Goal: Task Accomplishment & Management: Manage account settings

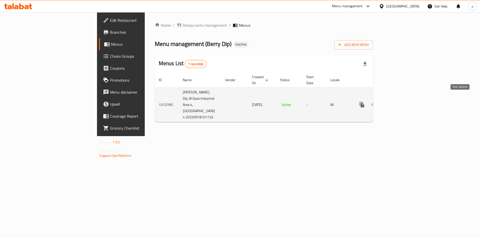
click at [401, 102] on icon "enhanced table" at bounding box center [398, 105] width 6 height 6
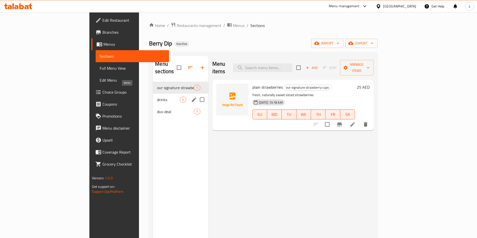
click at [157, 97] on span "drinks" at bounding box center [168, 100] width 23 height 6
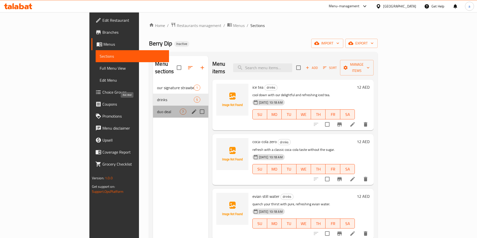
click at [157, 109] on span "duo deal" at bounding box center [168, 112] width 23 height 6
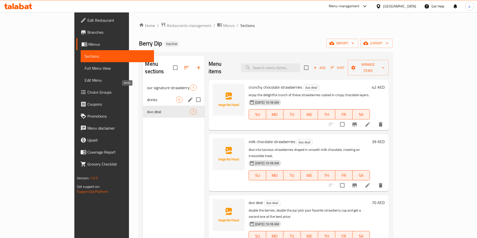
click at [147, 97] on span "drinks" at bounding box center [161, 100] width 29 height 6
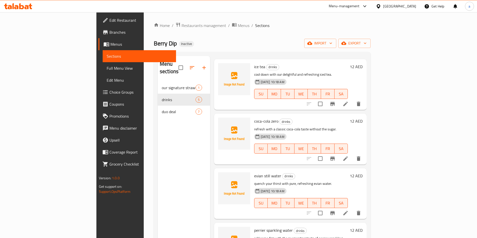
scroll to position [47, 0]
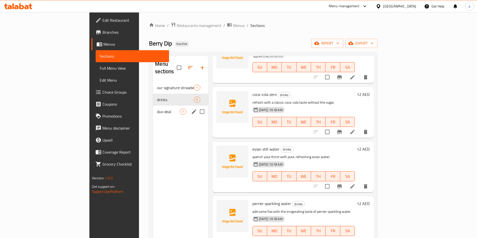
click at [153, 108] on div "duo deal 7" at bounding box center [180, 112] width 55 height 12
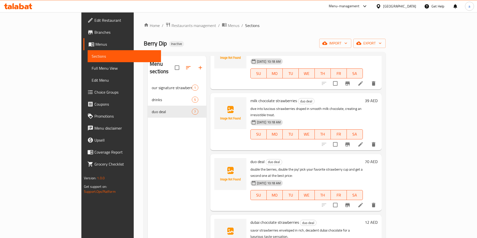
scroll to position [22, 0]
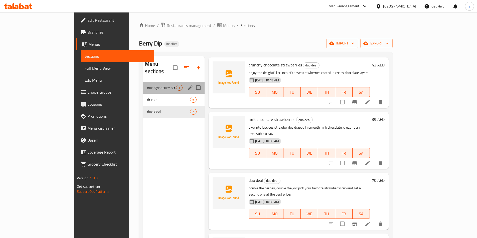
click at [143, 86] on div "our signature strawberry cups 1" at bounding box center [173, 88] width 61 height 12
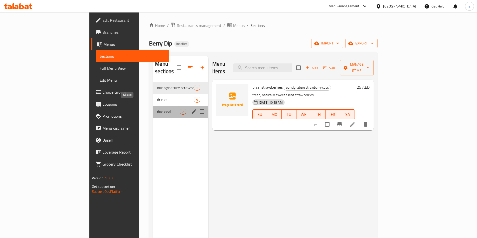
click at [157, 109] on span "duo deal" at bounding box center [168, 112] width 23 height 6
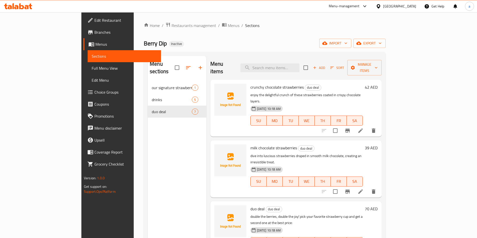
scroll to position [25, 0]
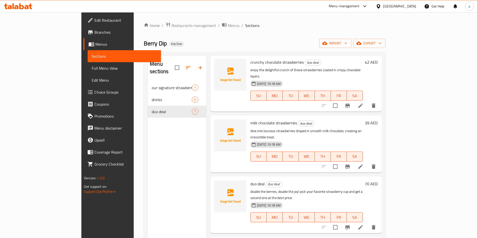
click at [95, 45] on span "Menus" at bounding box center [126, 44] width 62 height 6
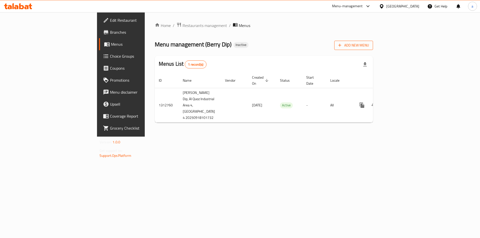
click at [369, 48] on span "Add New Menu" at bounding box center [354, 45] width 31 height 6
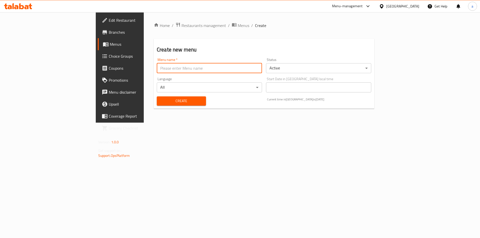
click at [200, 68] on input "text" at bounding box center [209, 68] width 105 height 10
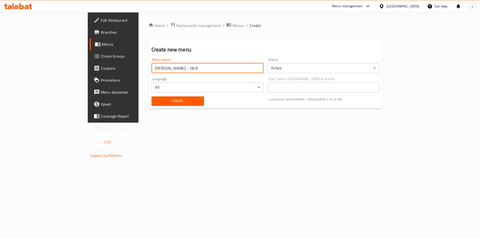
type input "[PERSON_NAME] - 18/9"
click at [175, 103] on span "Create" at bounding box center [178, 101] width 45 height 6
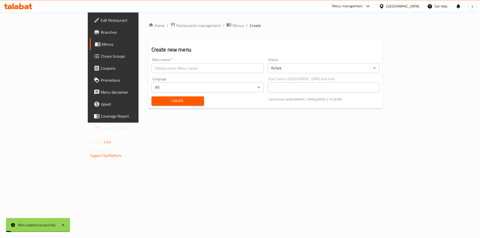
click at [102, 43] on span "Menus" at bounding box center [133, 44] width 62 height 6
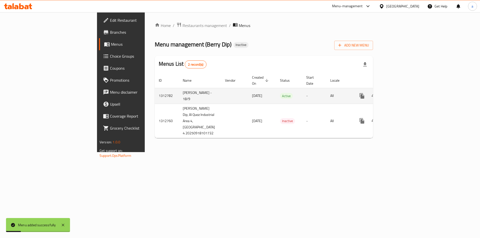
click at [404, 92] on link "enhanced table" at bounding box center [398, 96] width 12 height 12
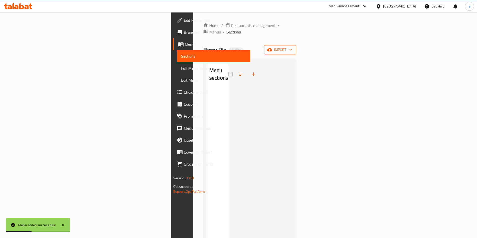
click at [292, 47] on span "import" at bounding box center [280, 50] width 24 height 6
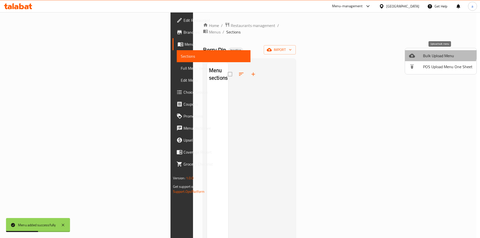
click at [430, 52] on li "Bulk Upload Menu" at bounding box center [441, 55] width 72 height 11
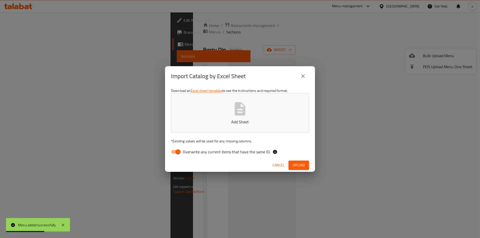
click at [235, 151] on span "Overwrite any current items that have the same ID." at bounding box center [227, 152] width 88 height 6
click at [192, 151] on input "Overwrite any current items that have the same ID." at bounding box center [178, 152] width 29 height 10
checkbox input "false"
click at [240, 125] on p "Add Sheet" at bounding box center [240, 122] width 123 height 6
click at [299, 166] on span "Upload" at bounding box center [299, 165] width 13 height 6
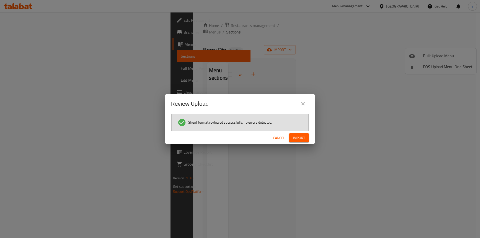
click at [302, 140] on span "Import" at bounding box center [299, 138] width 12 height 6
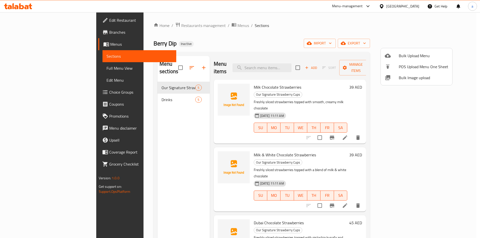
click at [126, 160] on div at bounding box center [240, 119] width 480 height 238
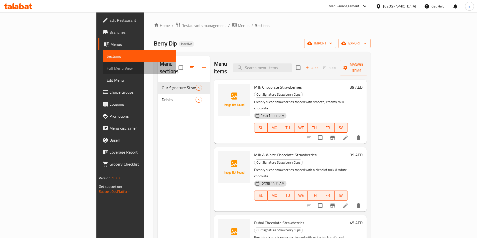
click at [107, 67] on span "Full Menu View" at bounding box center [139, 68] width 65 height 6
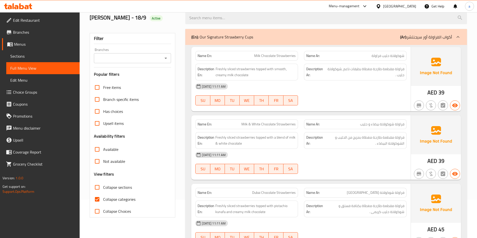
scroll to position [16, 0]
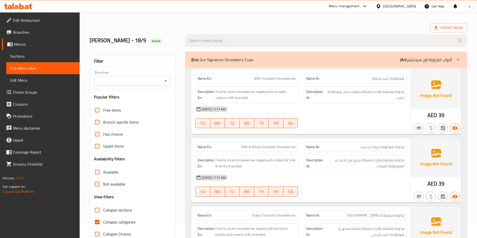
click at [108, 222] on span "Collapse categories" at bounding box center [119, 222] width 32 height 6
click at [103, 222] on input "Collapse categories" at bounding box center [97, 222] width 12 height 12
checkbox input "false"
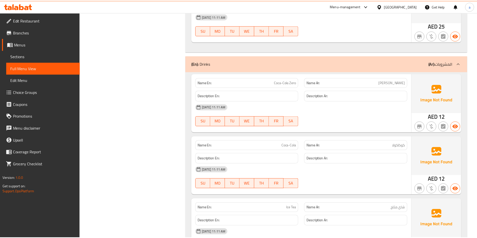
scroll to position [541, 0]
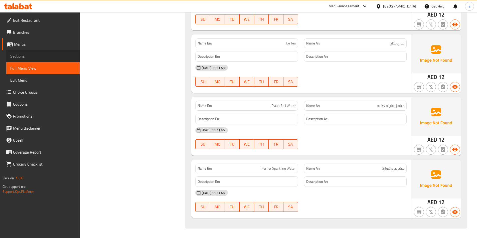
click at [56, 55] on span "Sections" at bounding box center [42, 56] width 65 height 6
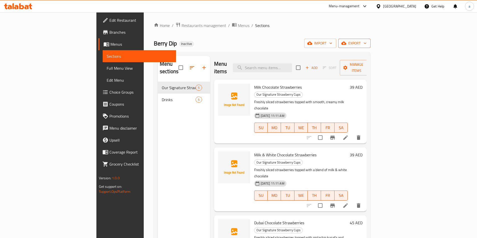
click at [366, 43] on span "export" at bounding box center [354, 43] width 24 height 6
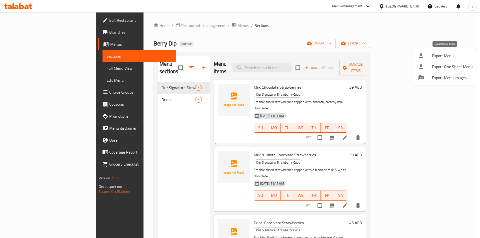
click at [432, 58] on span "Export Menu" at bounding box center [452, 56] width 41 height 6
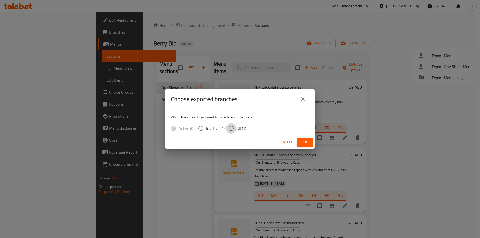
click at [236, 126] on input "All (1)" at bounding box center [231, 128] width 11 height 11
radio input "true"
click at [305, 139] on button "Ok" at bounding box center [305, 142] width 16 height 9
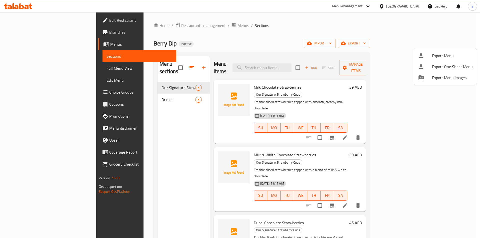
click at [42, 23] on div at bounding box center [240, 119] width 480 height 238
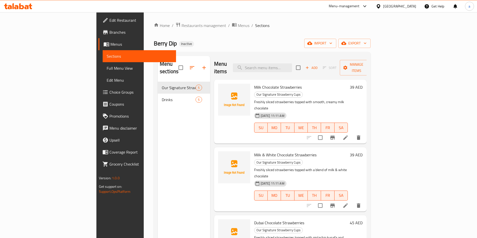
click at [109, 23] on span "Edit Restaurant" at bounding box center [140, 20] width 63 height 6
